Goal: Transaction & Acquisition: Subscribe to service/newsletter

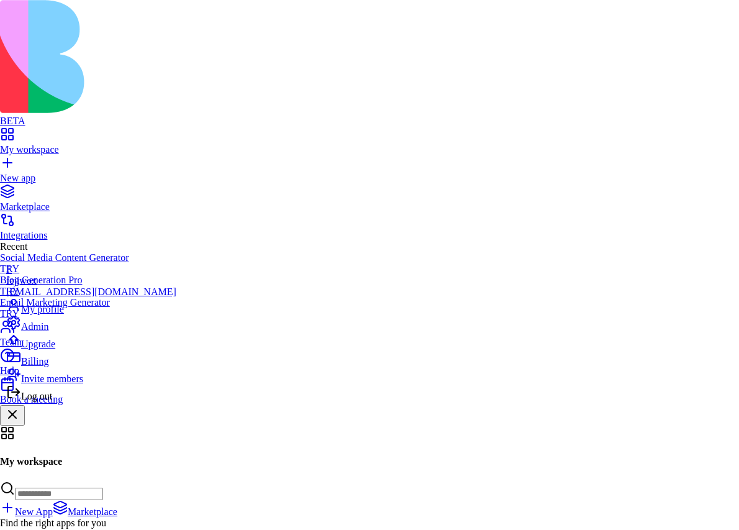
click at [55, 349] on span "Upgrade" at bounding box center [38, 344] width 34 height 11
